Goal: Task Accomplishment & Management: Manage account settings

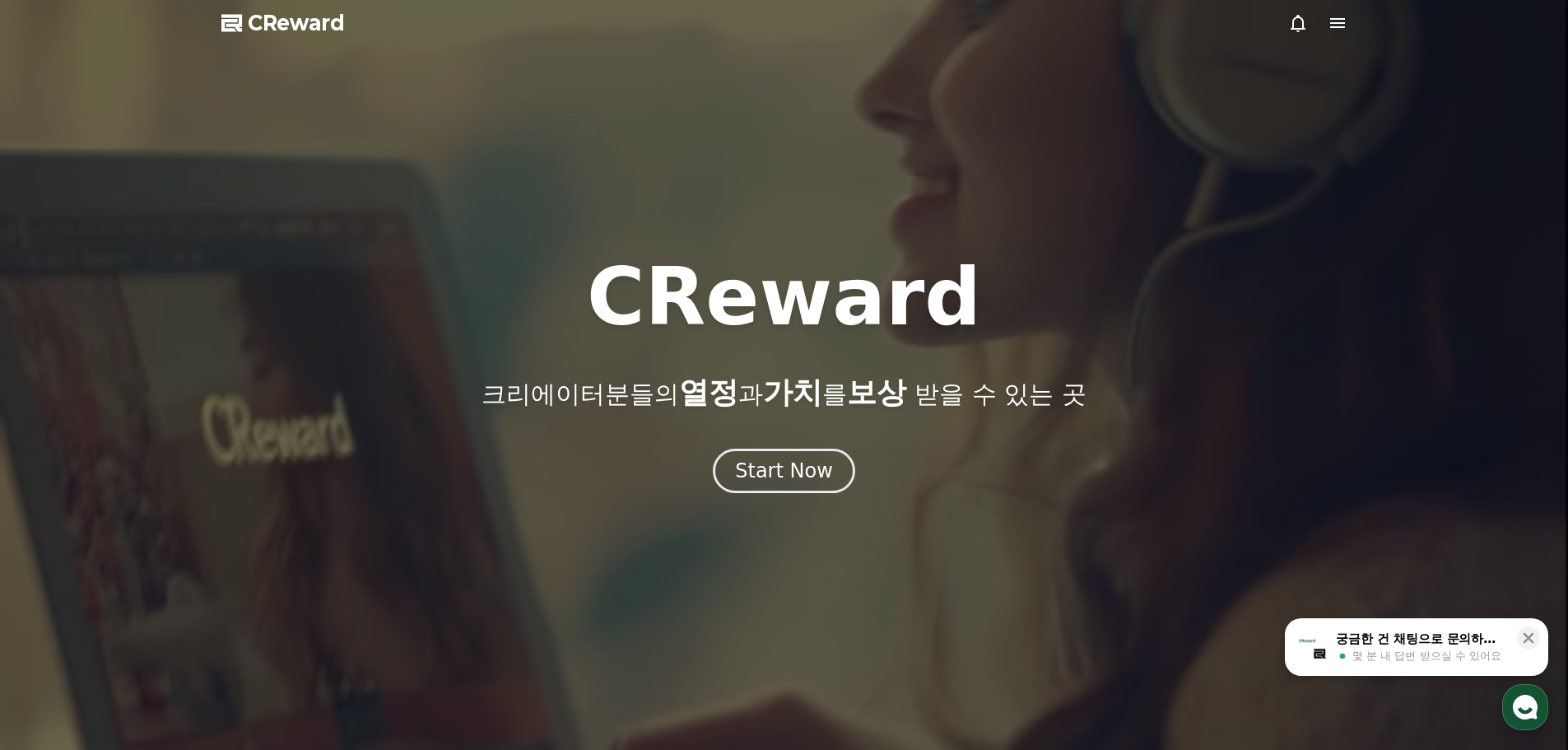
click at [1525, 704] on use "button" at bounding box center [1525, 707] width 25 height 25
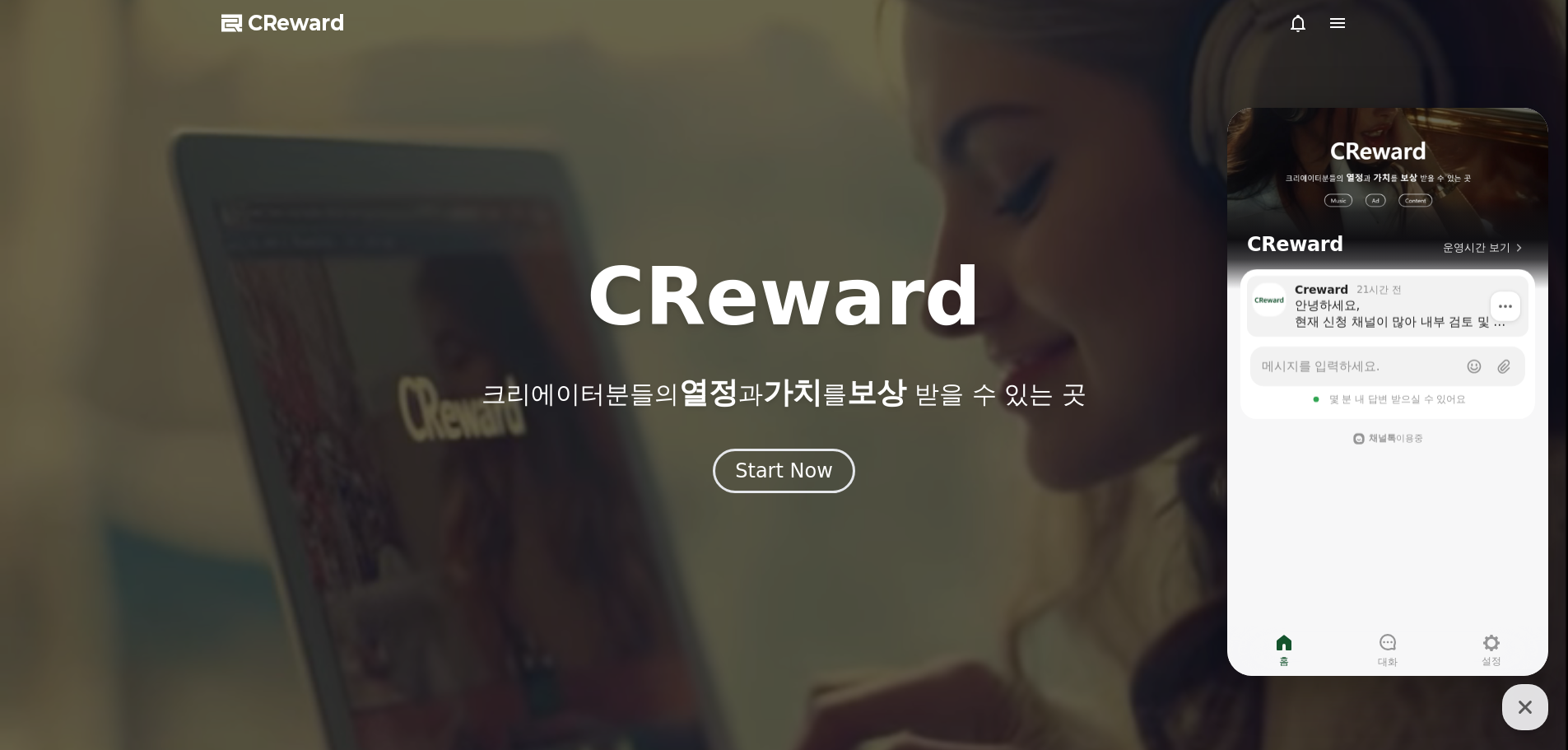
click at [1342, 335] on link "Creward 21시간 전 안녕하세요, 현재 신청 채널이 많아 내부 검토 및 승인 절차가 순차적으로 진행되고 있으며, 내부 사정으로 인해 당분…" at bounding box center [1387, 305] width 281 height 61
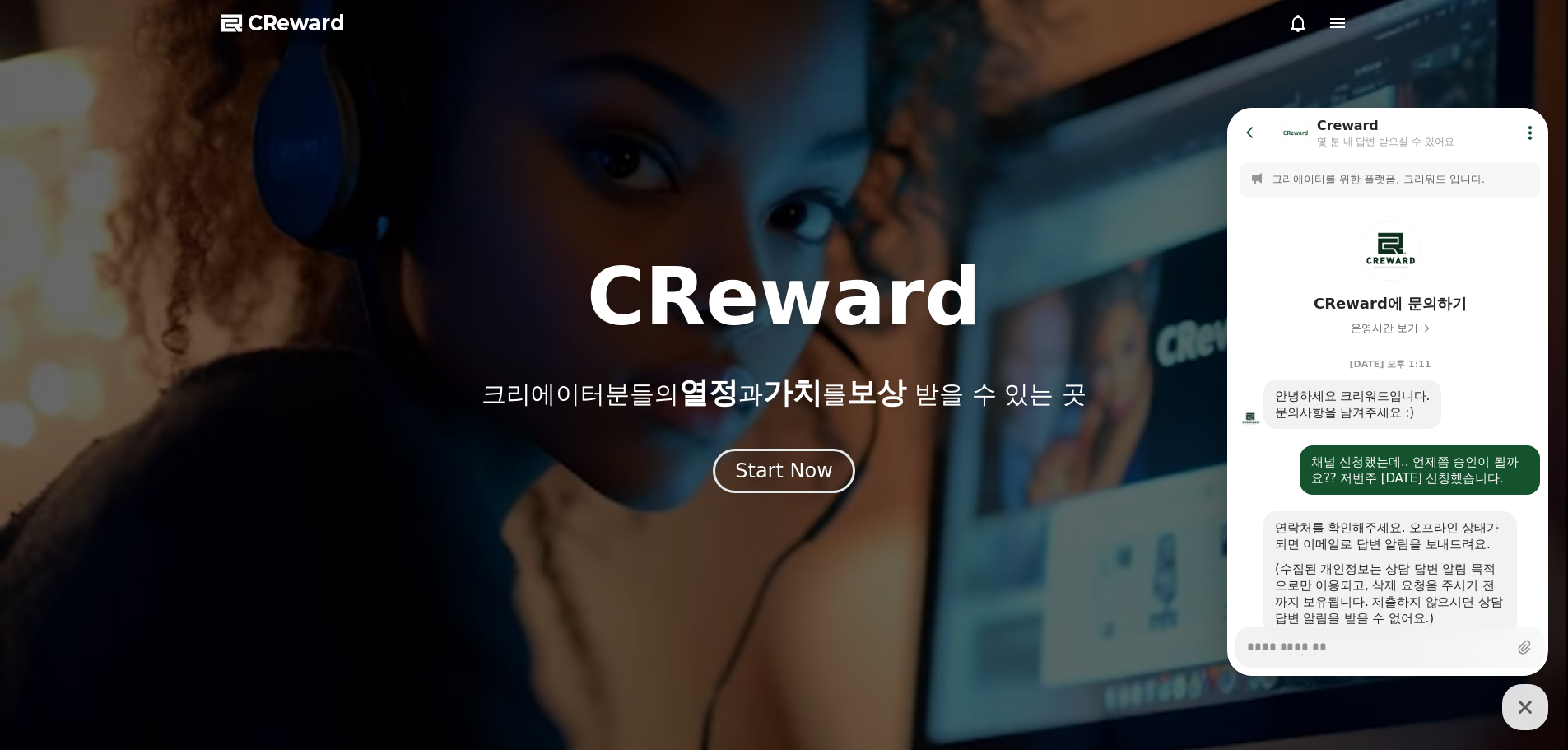
scroll to position [984, 0]
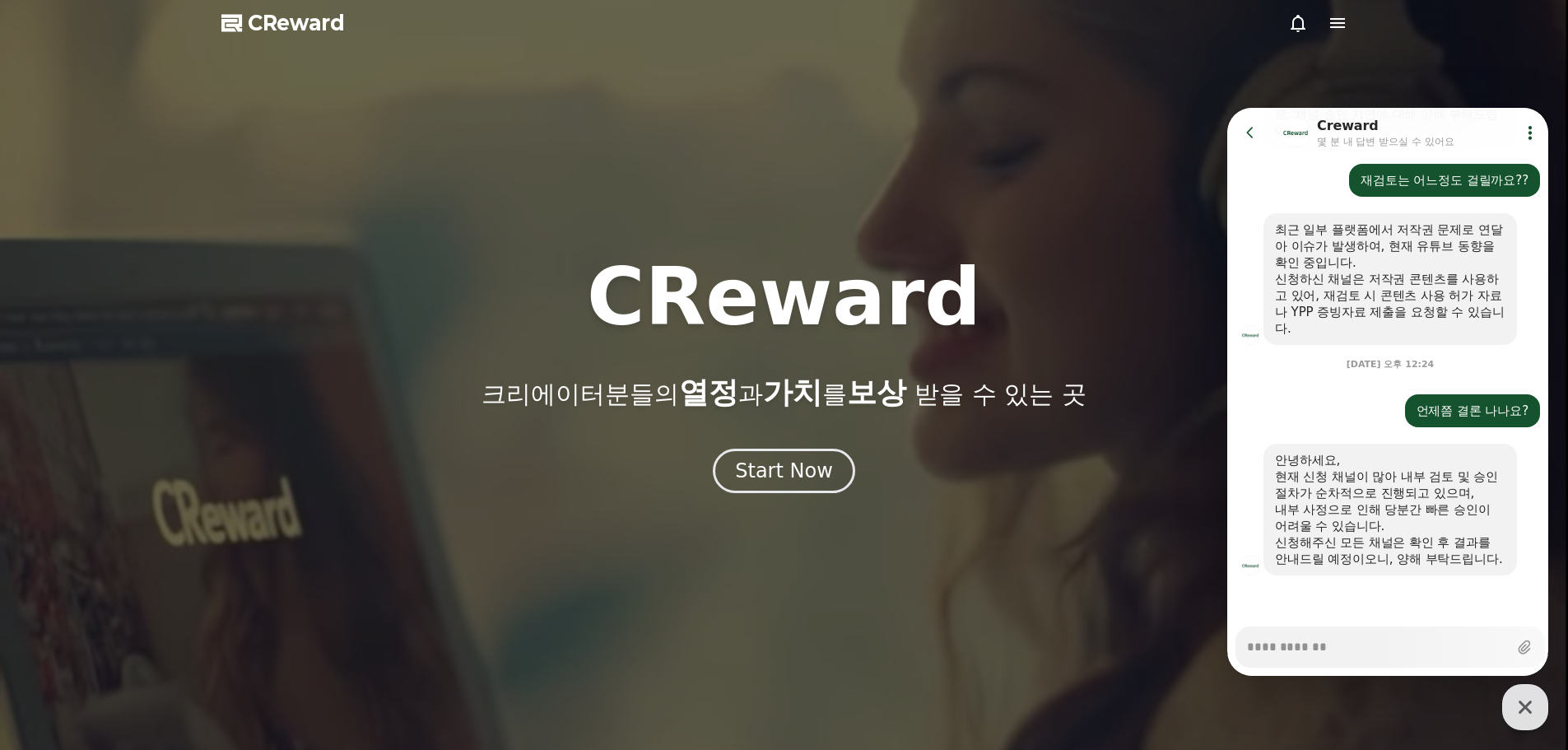
type textarea "*"
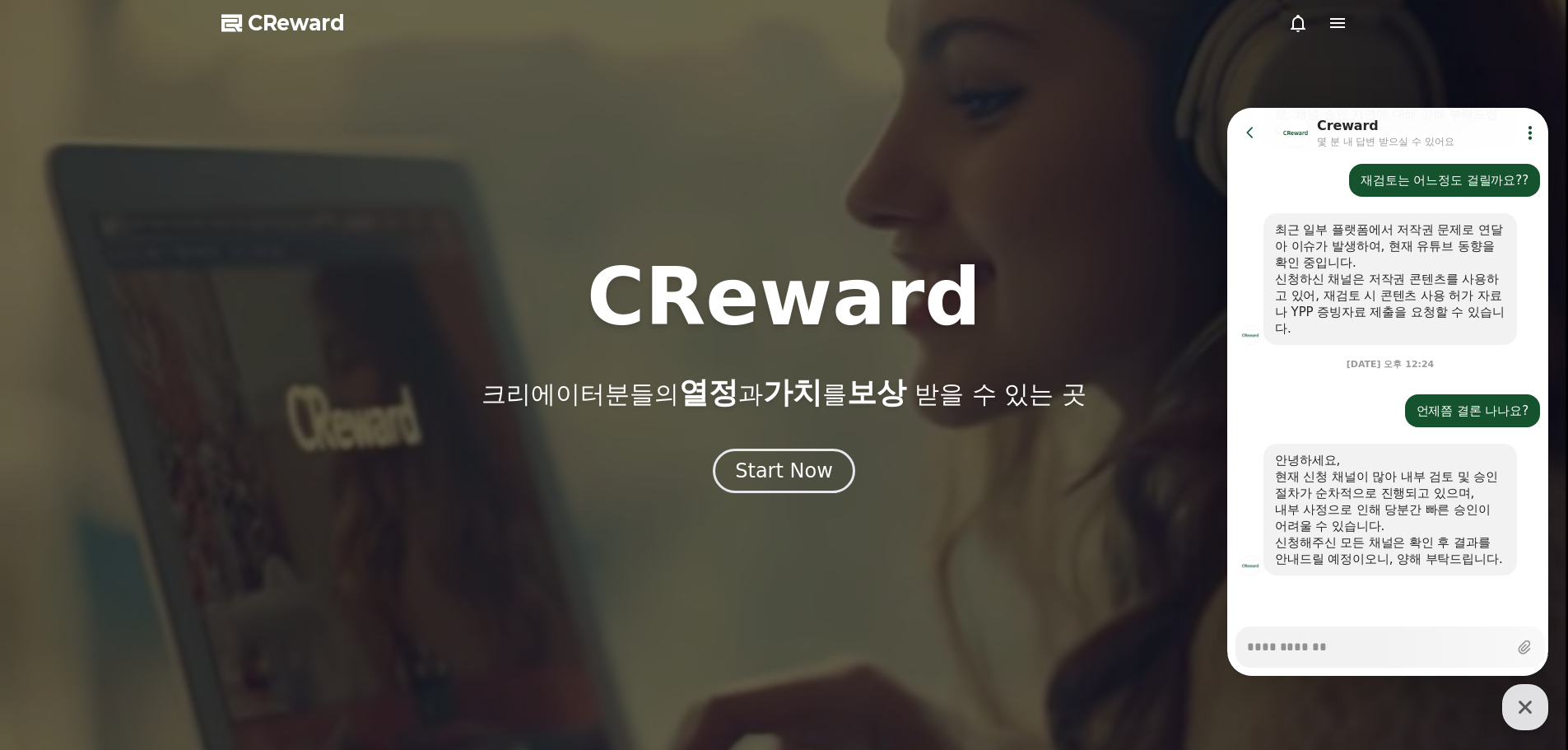
click at [1253, 132] on icon at bounding box center [1249, 132] width 16 height 16
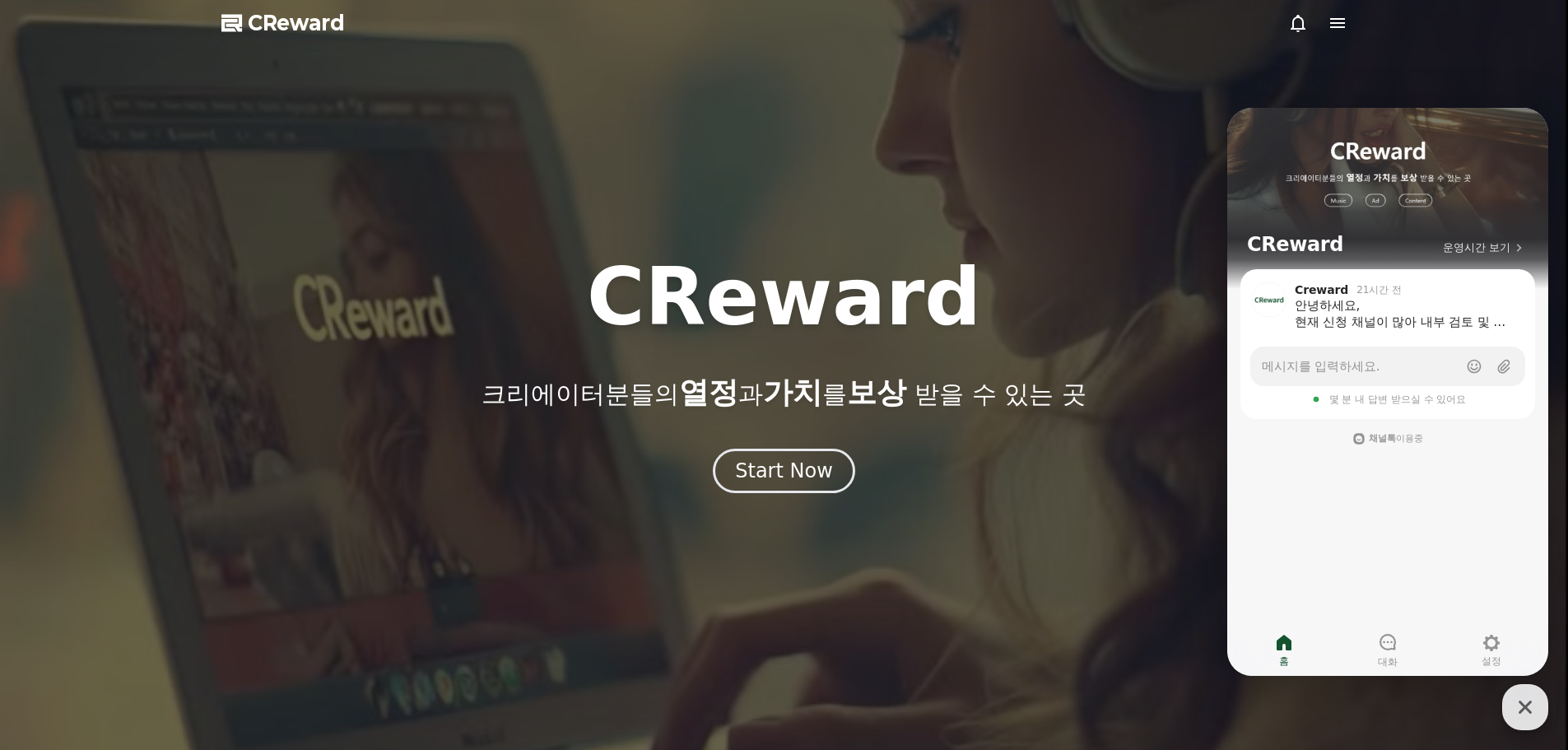
click at [1520, 709] on icon "button" at bounding box center [1525, 707] width 30 height 30
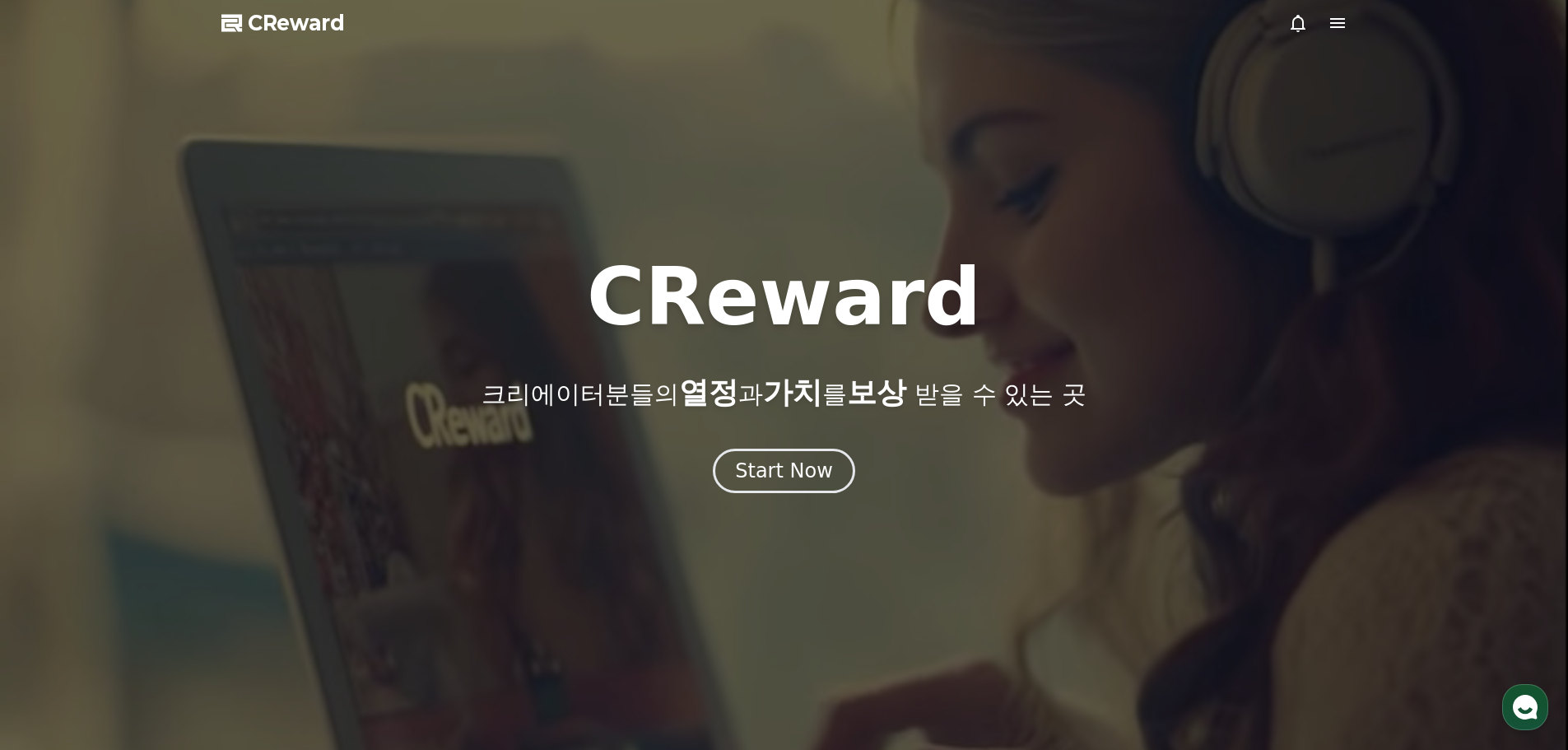
click at [1332, 20] on icon at bounding box center [1336, 23] width 14 height 10
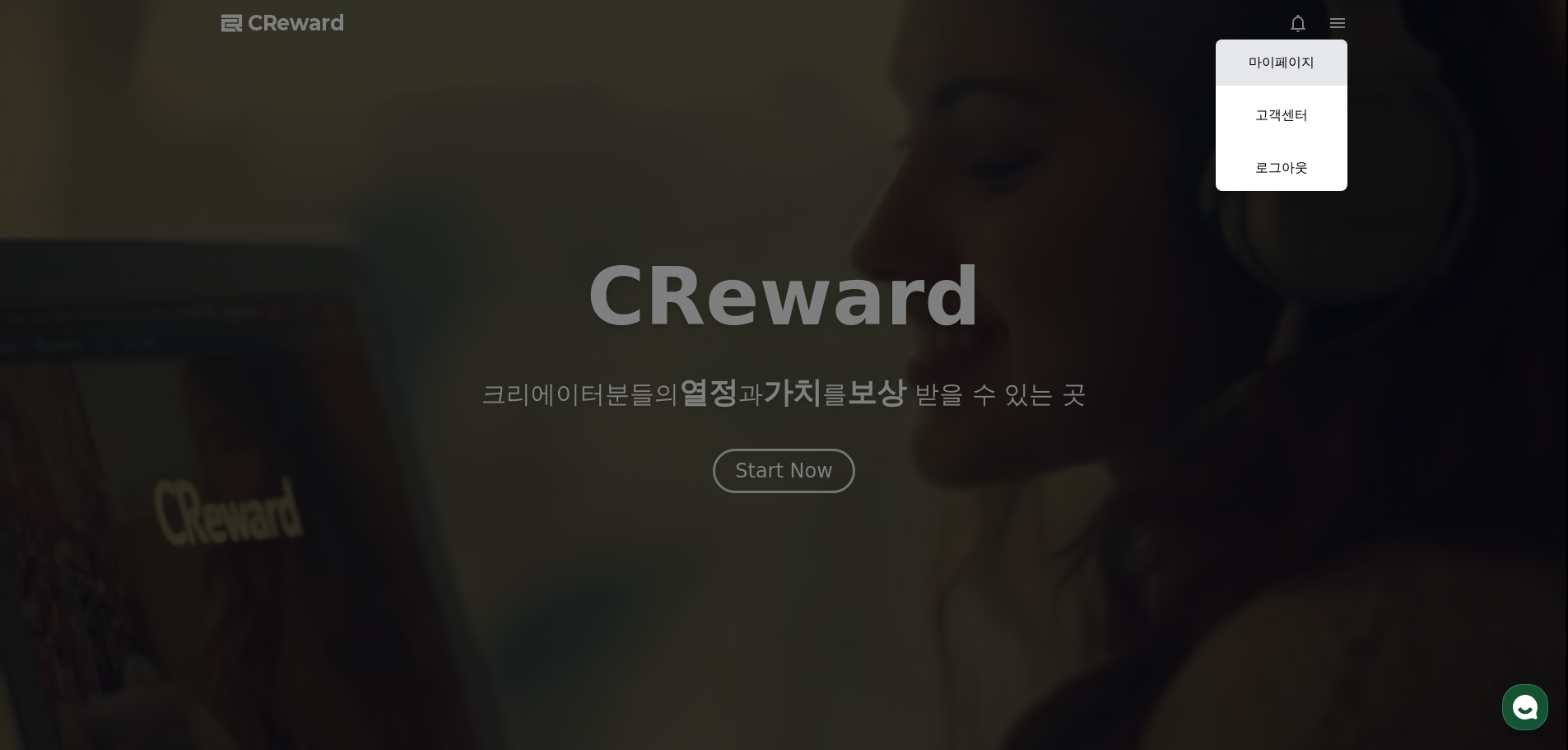
click at [1286, 56] on link "마이페이지" at bounding box center [1281, 62] width 132 height 46
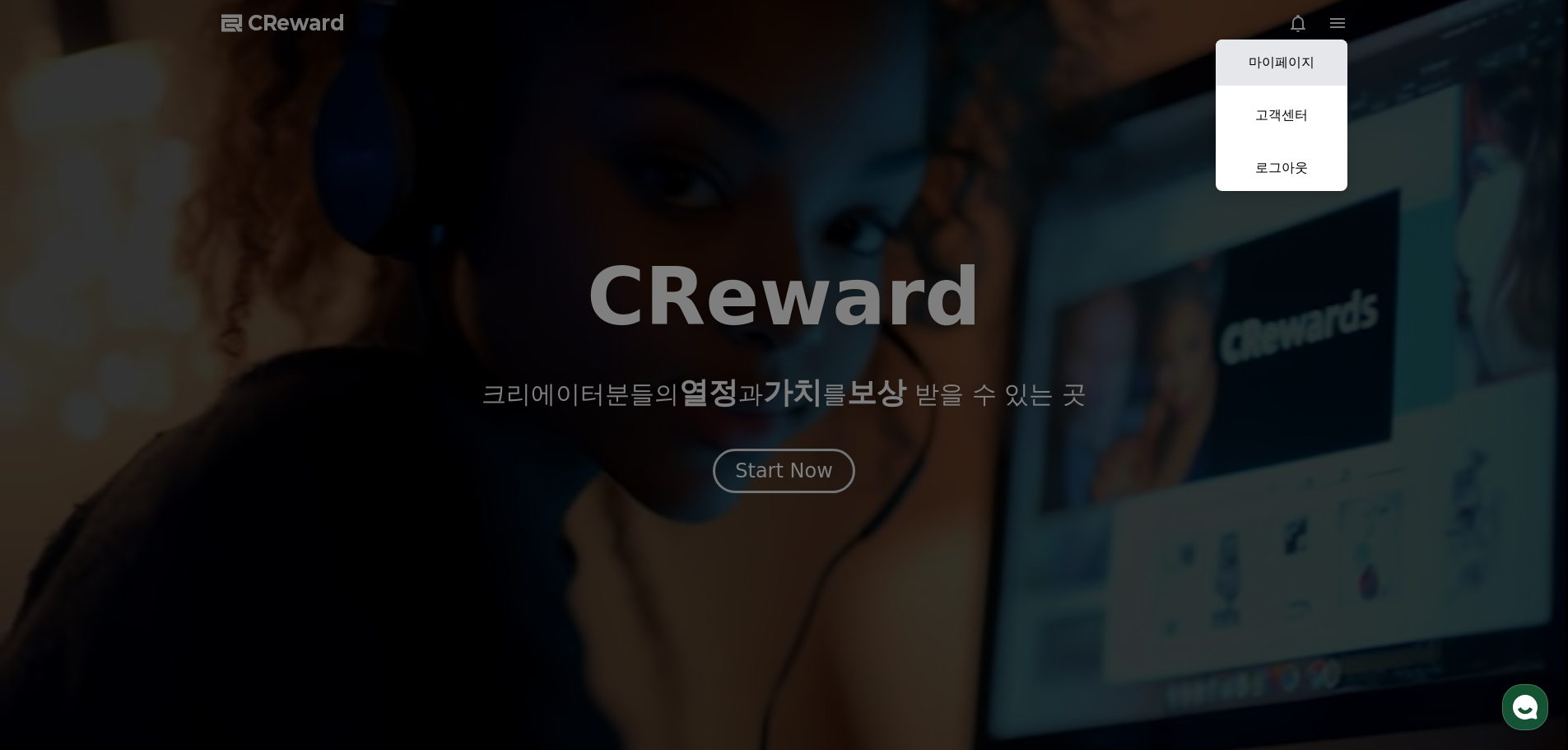
select select "**********"
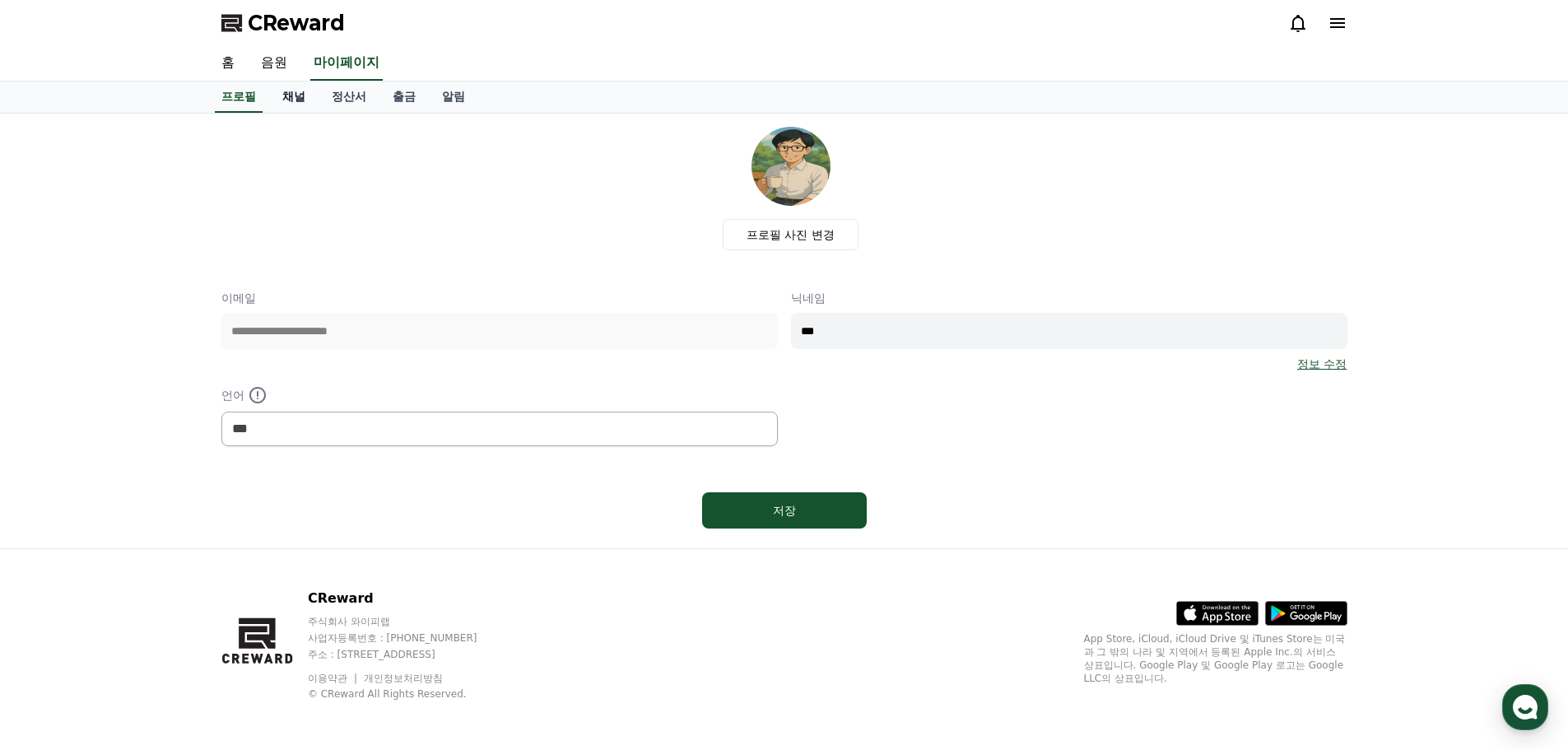
click at [293, 96] on link "채널" at bounding box center [294, 97] width 49 height 32
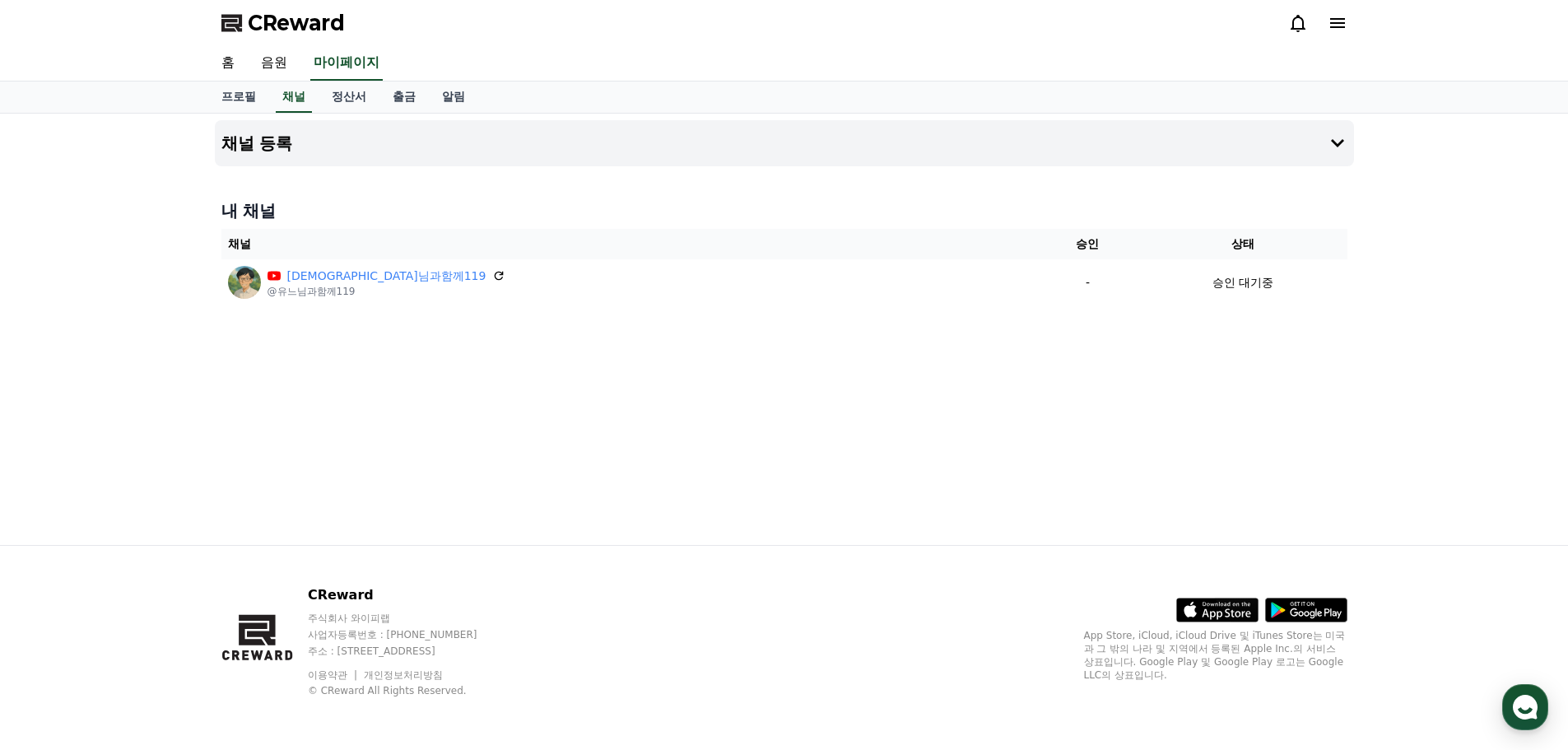
click at [572, 427] on div "채널 등록 내 채널 채널 승인 상태 유느님과함께119 @유느님과함께119 - 승인 대기중" at bounding box center [784, 329] width 1152 height 431
drag, startPoint x: 376, startPoint y: 644, endPoint x: 593, endPoint y: 649, distance: 217.1
click at [509, 649] on p "주소 : [STREET_ADDRESS]" at bounding box center [408, 650] width 201 height 13
